Goal: Task Accomplishment & Management: Use online tool/utility

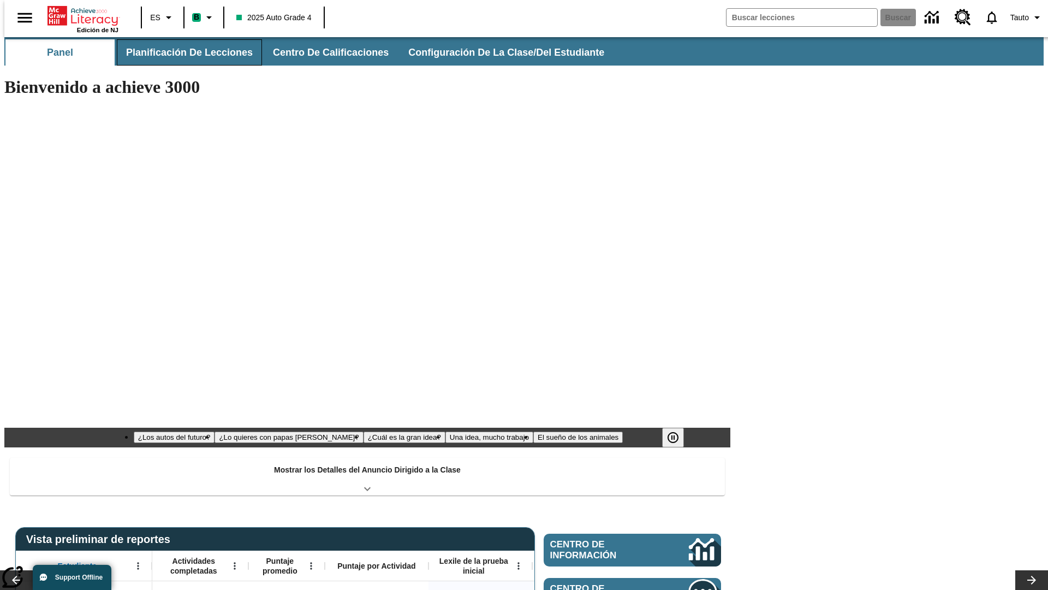
click at [183, 52] on button "Planificación de lecciones" at bounding box center [189, 52] width 145 height 26
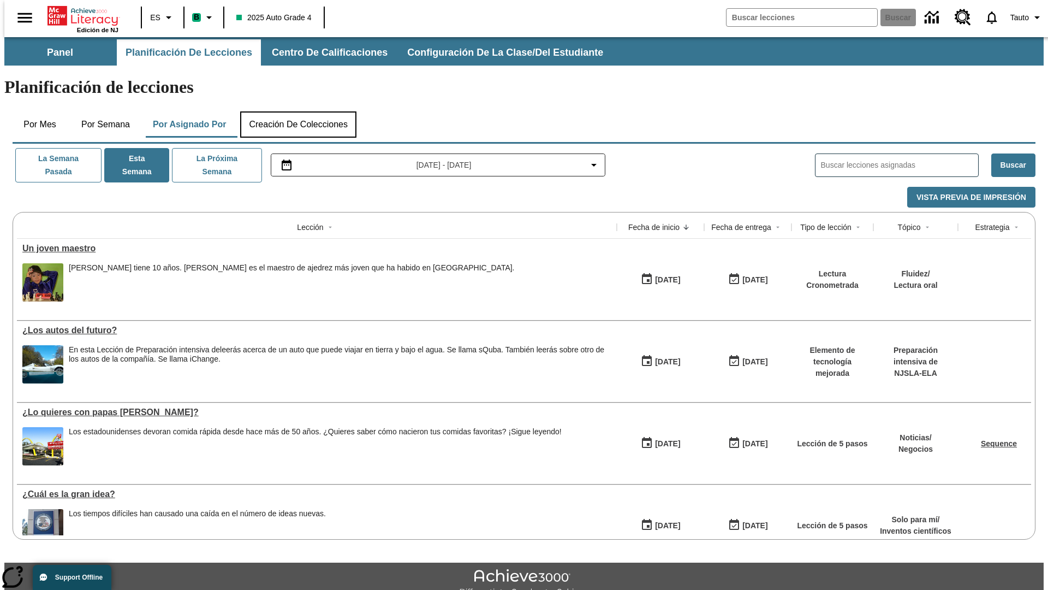
click at [298, 111] on button "Creación de colecciones" at bounding box center [298, 124] width 116 height 26
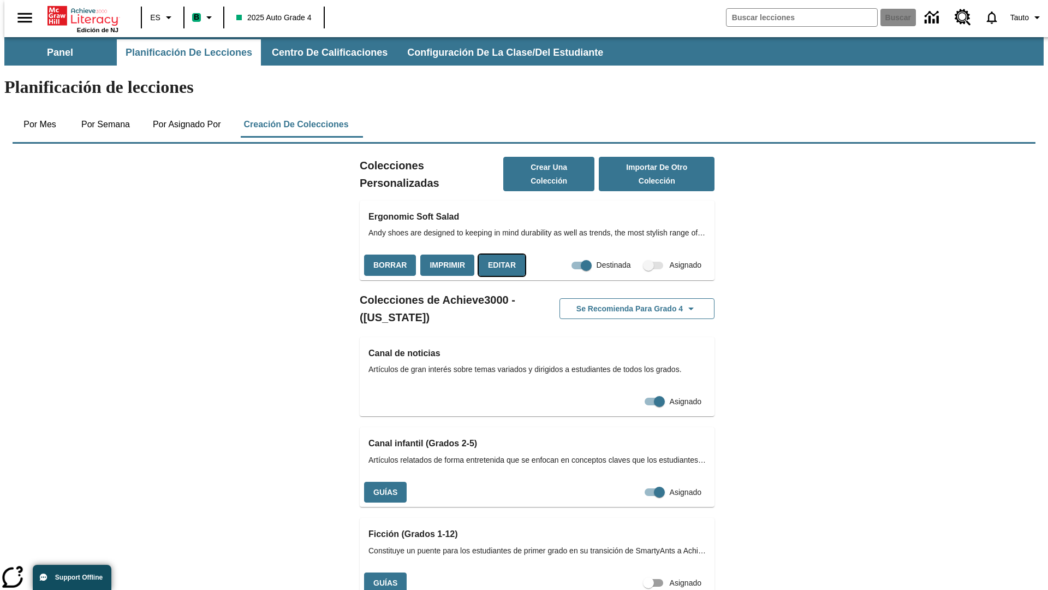
click at [499, 254] on button "Editar" at bounding box center [502, 264] width 46 height 21
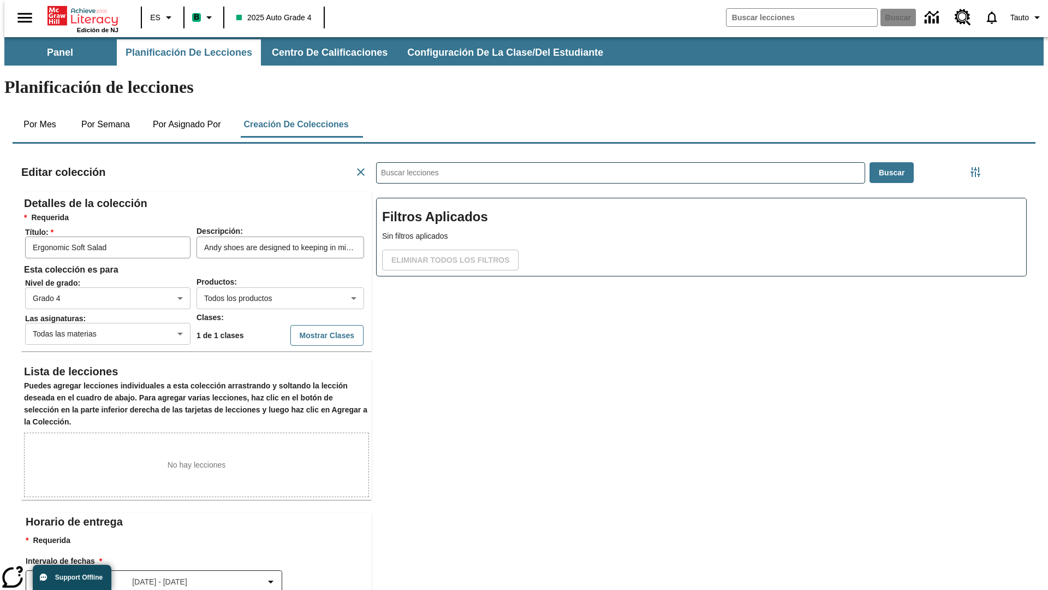
scroll to position [1, 1]
click at [263, 258] on body "Saltar al contenido principal Edición de NJ ES B 2025 Auto Grade 4 Buscar 0 Tau…" at bounding box center [524, 379] width 1040 height 685
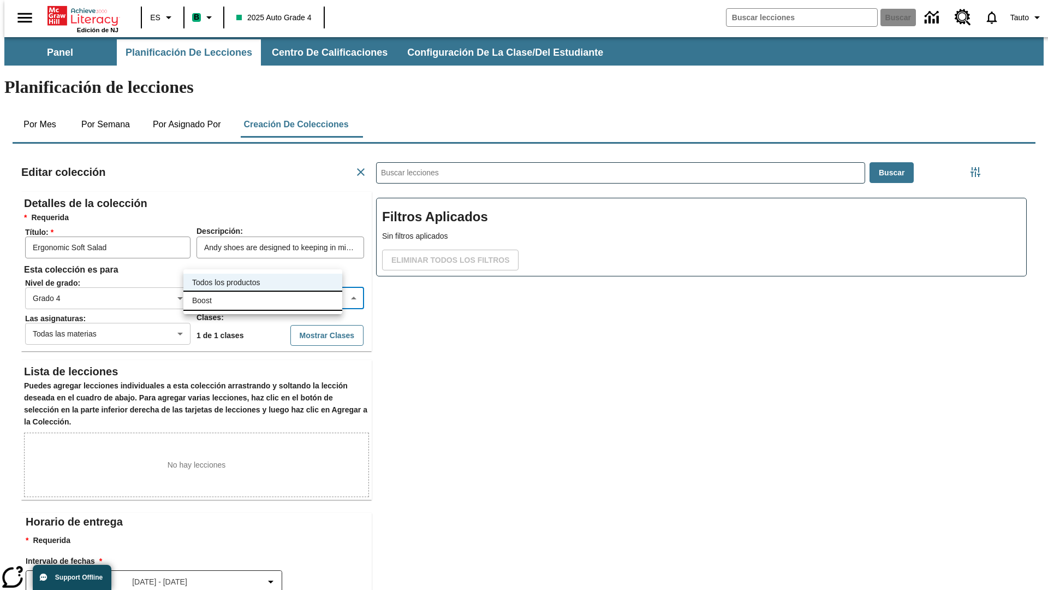
click at [263, 300] on li "Boost" at bounding box center [262, 301] width 159 height 18
type input "12"
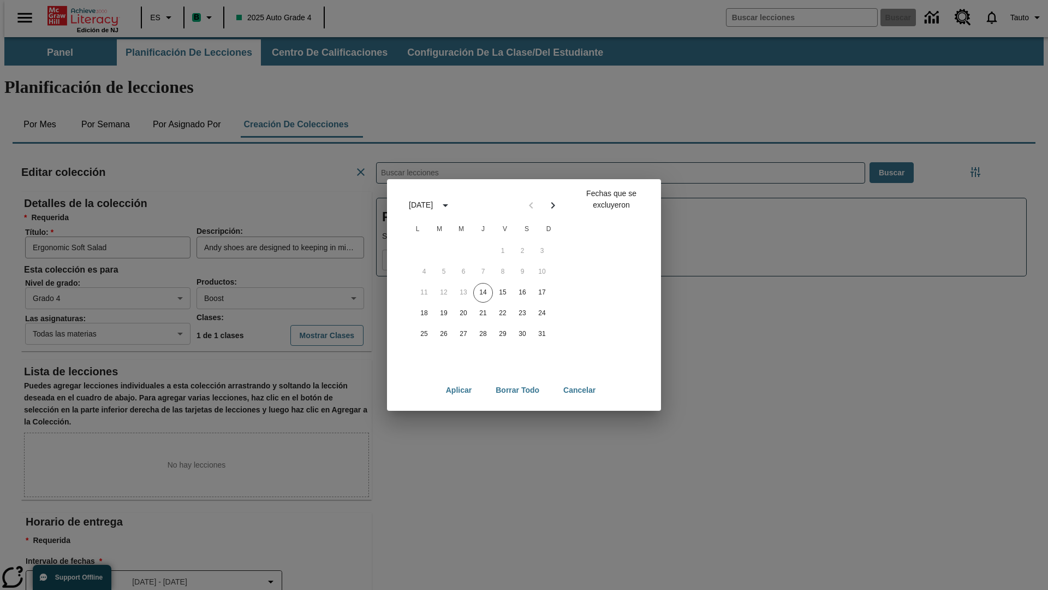
scroll to position [121, 0]
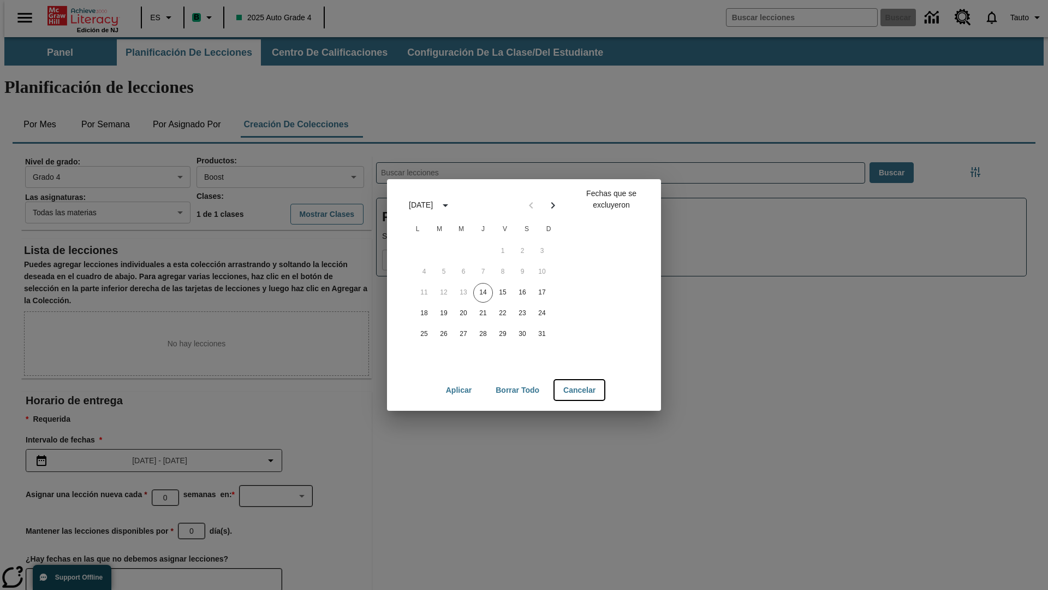
click at [580, 390] on button "Cancelar" at bounding box center [580, 390] width 50 height 20
